Goal: Information Seeking & Learning: Understand process/instructions

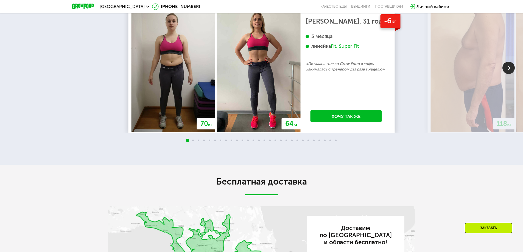
scroll to position [1180, 0]
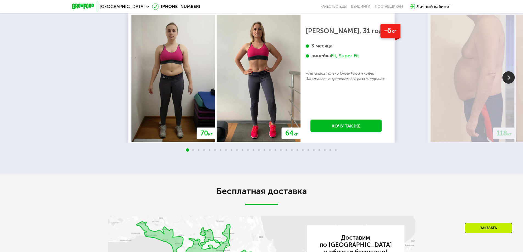
click at [508, 84] on img at bounding box center [508, 77] width 12 height 12
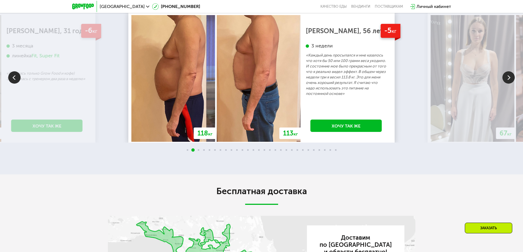
click at [508, 84] on img at bounding box center [508, 77] width 12 height 12
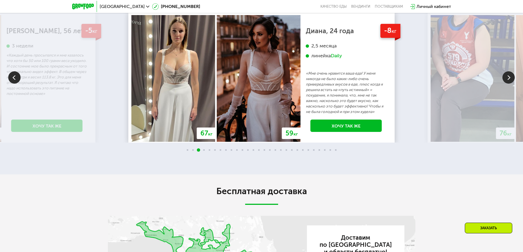
click at [508, 84] on img at bounding box center [508, 77] width 12 height 12
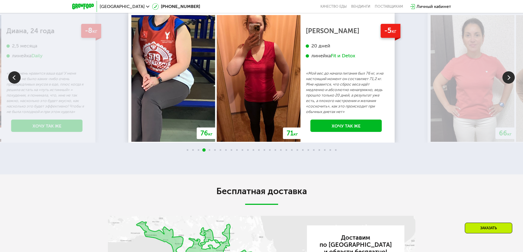
click at [508, 84] on img at bounding box center [508, 77] width 12 height 12
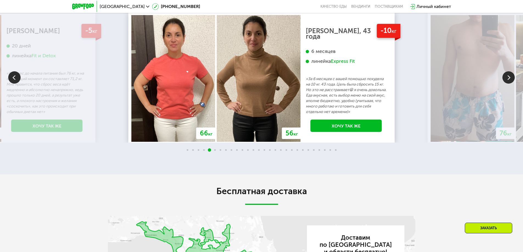
click at [508, 84] on img at bounding box center [508, 77] width 12 height 12
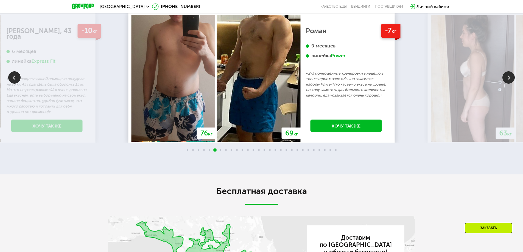
click at [508, 84] on img at bounding box center [508, 77] width 12 height 12
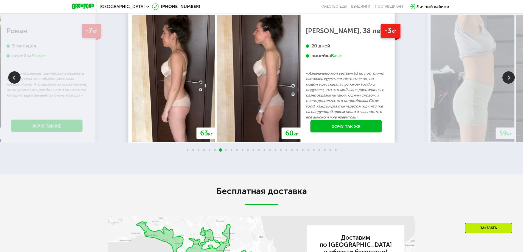
click at [508, 84] on img at bounding box center [508, 77] width 12 height 12
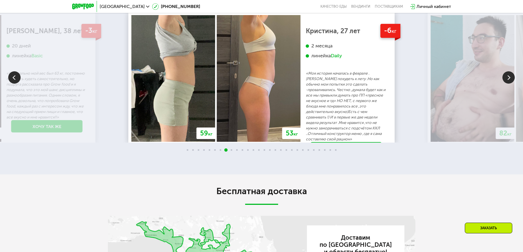
click at [508, 84] on img at bounding box center [508, 77] width 12 height 12
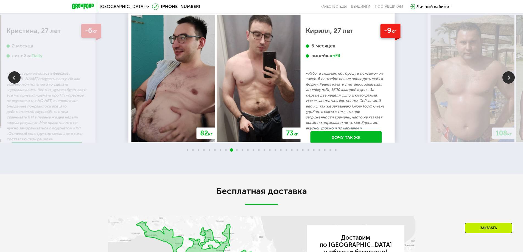
click at [508, 84] on img at bounding box center [508, 77] width 12 height 12
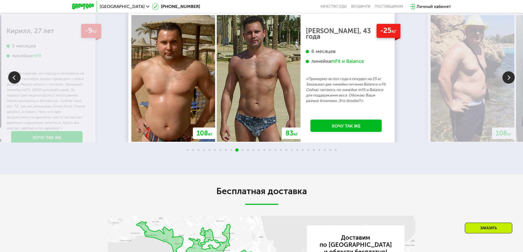
click at [508, 84] on img at bounding box center [508, 77] width 12 height 12
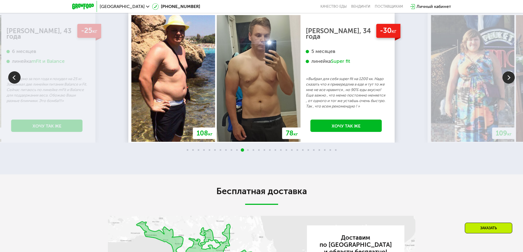
click at [508, 84] on img at bounding box center [508, 77] width 12 height 12
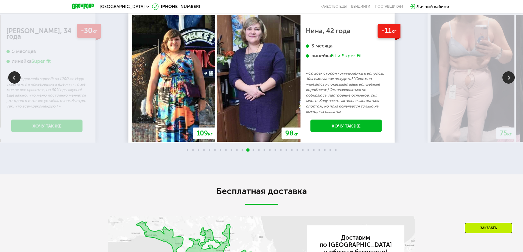
click at [508, 84] on img at bounding box center [508, 77] width 12 height 12
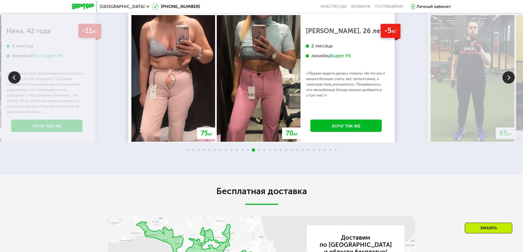
click at [508, 84] on img at bounding box center [508, 77] width 12 height 12
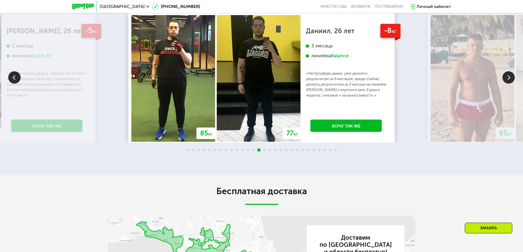
click at [508, 84] on img at bounding box center [508, 77] width 12 height 12
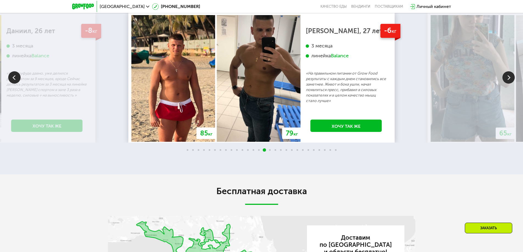
click at [508, 84] on img at bounding box center [508, 77] width 12 height 12
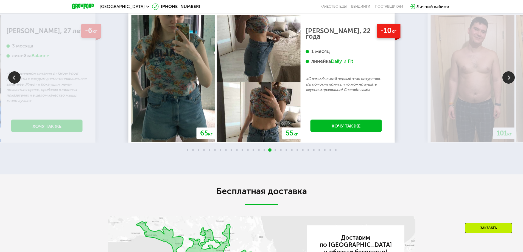
click at [508, 84] on img at bounding box center [508, 77] width 12 height 12
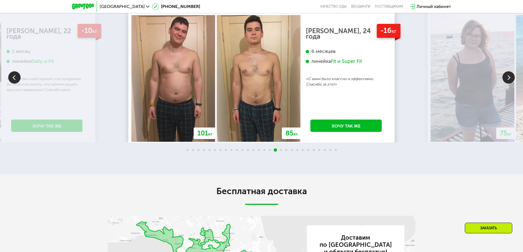
click at [508, 84] on img at bounding box center [508, 77] width 12 height 12
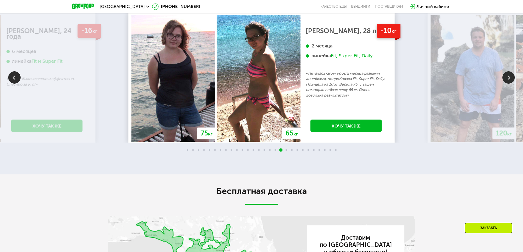
click at [508, 84] on img at bounding box center [508, 77] width 12 height 12
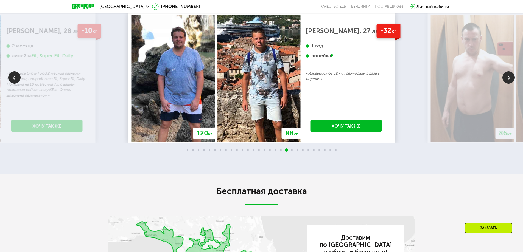
click at [508, 84] on img at bounding box center [508, 77] width 12 height 12
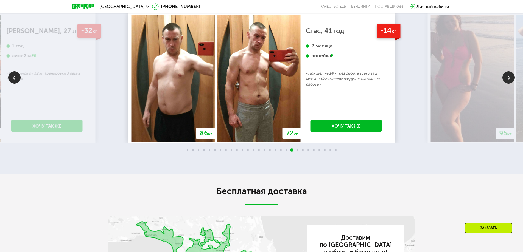
click at [508, 84] on img at bounding box center [508, 77] width 12 height 12
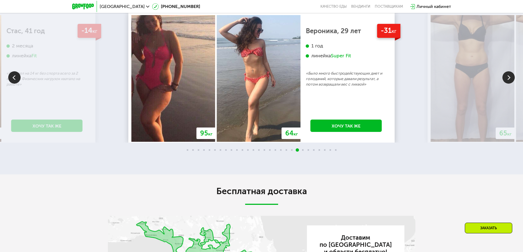
click at [508, 84] on img at bounding box center [508, 77] width 12 height 12
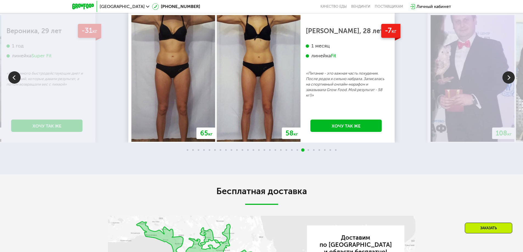
click at [508, 84] on img at bounding box center [508, 77] width 12 height 12
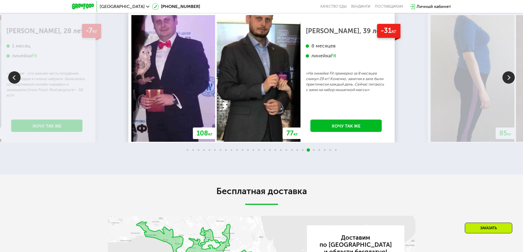
click at [508, 84] on img at bounding box center [508, 77] width 12 height 12
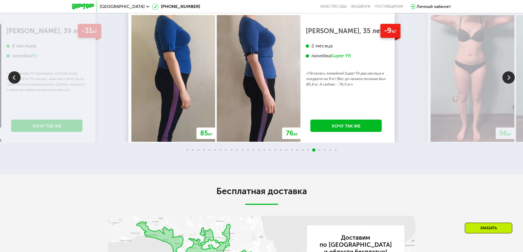
click at [508, 84] on img at bounding box center [508, 77] width 12 height 12
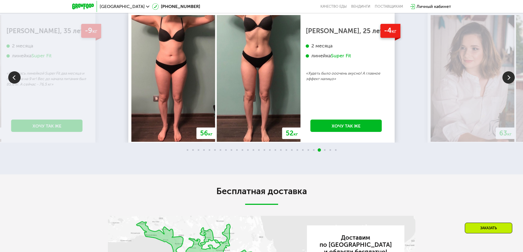
click at [508, 84] on img at bounding box center [508, 77] width 12 height 12
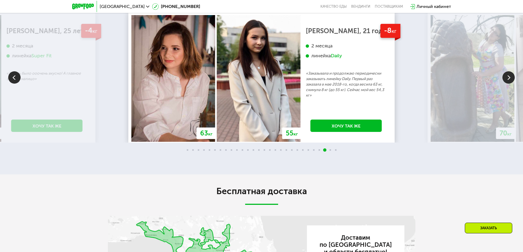
click at [508, 84] on img at bounding box center [508, 77] width 12 height 12
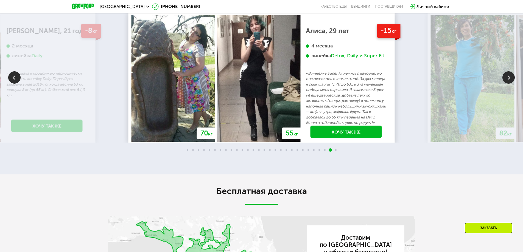
click at [508, 84] on img at bounding box center [508, 77] width 12 height 12
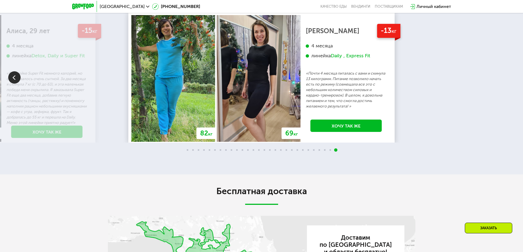
click at [508, 129] on div "70 кг 64 кг -6 кг [PERSON_NAME], 31 год 3 месяца линейка Fit, Super Fit «Питала…" at bounding box center [261, 77] width 523 height 131
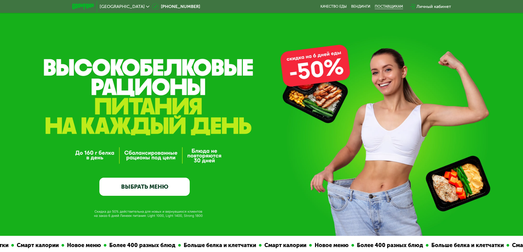
click at [383, 6] on div "поставщикам" at bounding box center [388, 6] width 28 height 4
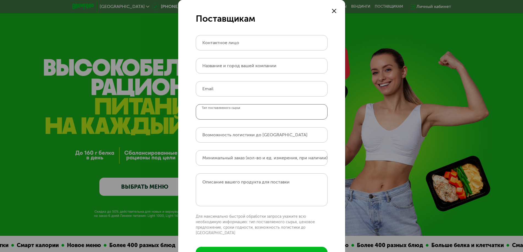
click at [255, 110] on input "Тип поставляемого сырья" at bounding box center [262, 111] width 132 height 15
click at [333, 12] on icon at bounding box center [334, 11] width 4 height 4
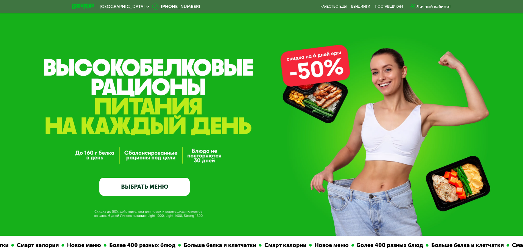
click at [134, 6] on span "[GEOGRAPHIC_DATA]" at bounding box center [122, 6] width 45 height 4
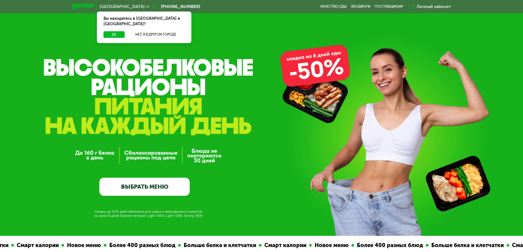
click at [88, 4] on img at bounding box center [83, 7] width 22 height 6
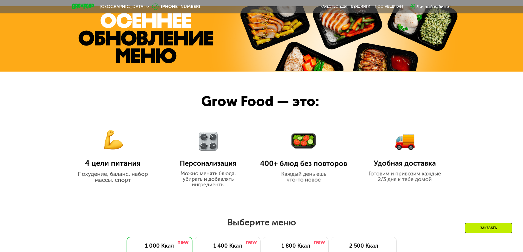
scroll to position [357, 0]
